Goal: Check status: Check status

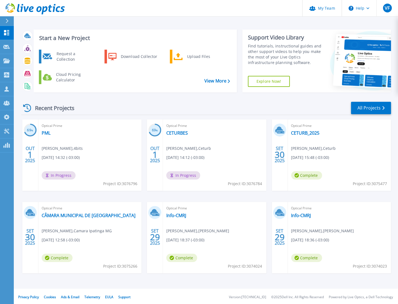
scroll to position [2, 0]
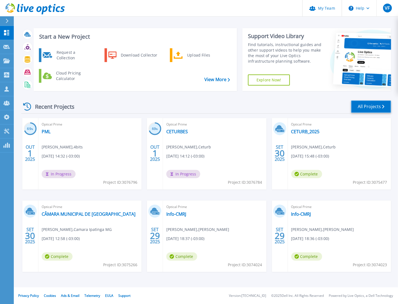
click at [364, 106] on link "All Projects" at bounding box center [371, 106] width 40 height 12
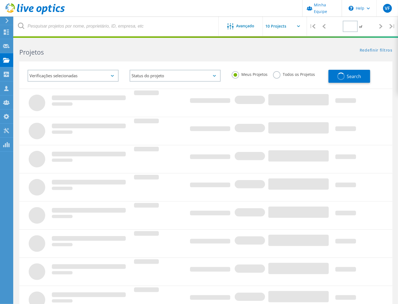
type input "2"
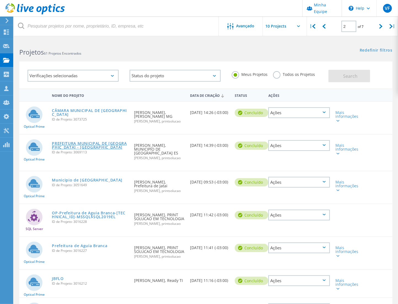
click at [85, 142] on link "PREFEITURA MUNICIPAL DE [GEOGRAPHIC_DATA] - [GEOGRAPHIC_DATA]" at bounding box center [90, 146] width 77 height 8
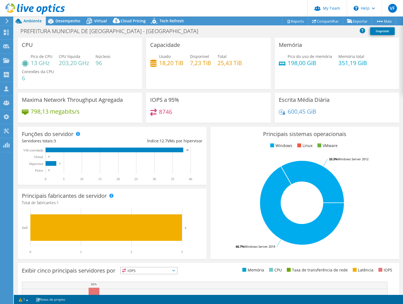
select select "USD"
click at [95, 22] on span "Virtual" at bounding box center [100, 20] width 13 height 5
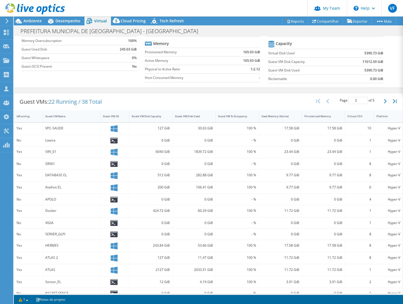
scroll to position [61, 0]
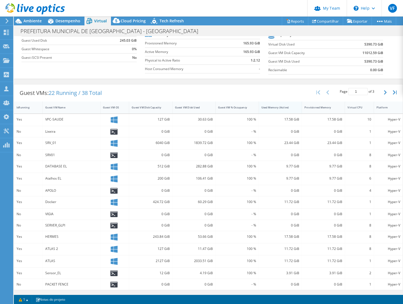
click at [285, 109] on div "Used Memory (Active)" at bounding box center [277, 107] width 36 height 9
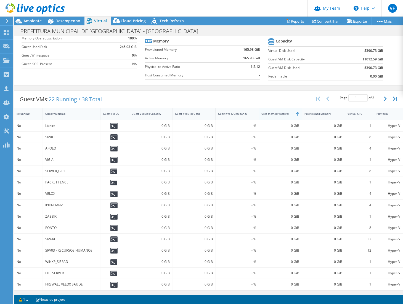
click at [286, 113] on div "Used Memory (Active)" at bounding box center [276, 114] width 31 height 4
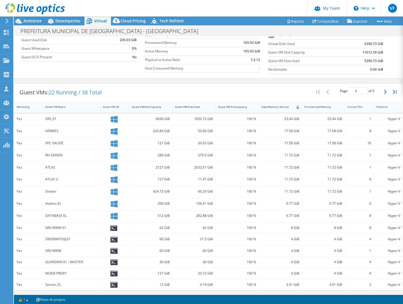
scroll to position [62, 0]
click at [381, 91] on button "button" at bounding box center [385, 92] width 9 height 10
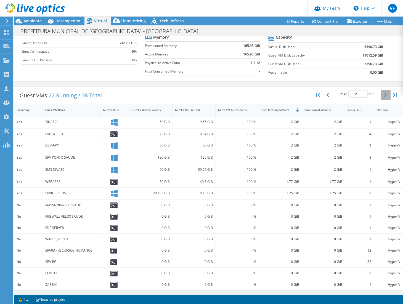
scroll to position [59, 0]
click at [327, 92] on button "button" at bounding box center [328, 95] width 9 height 10
type input "1"
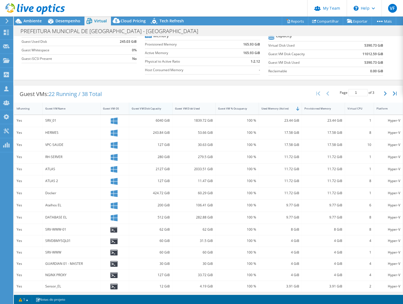
click at [157, 107] on div "Guest VM Disk Capacity" at bounding box center [147, 109] width 31 height 4
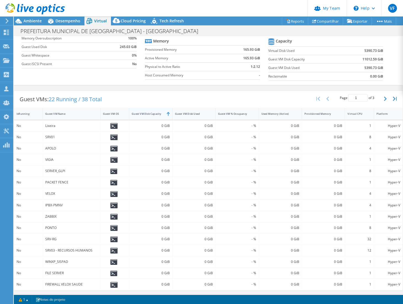
click at [160, 110] on div "Guest VM Disk Capacity" at bounding box center [147, 114] width 36 height 9
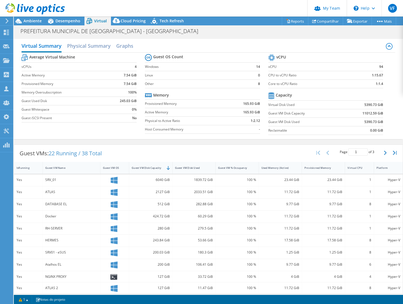
scroll to position [63, 0]
